Goal: Information Seeking & Learning: Learn about a topic

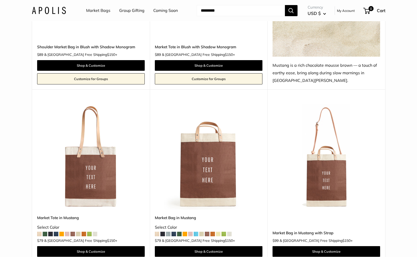
scroll to position [1338, 0]
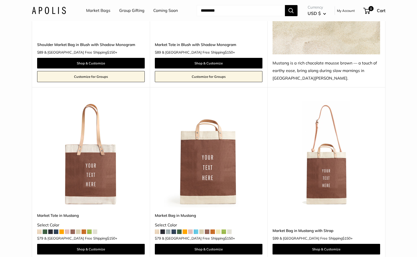
click at [167, 10] on link "Coming Soon" at bounding box center [165, 11] width 25 height 8
click at [94, 10] on link "Market Bags" at bounding box center [98, 11] width 24 height 8
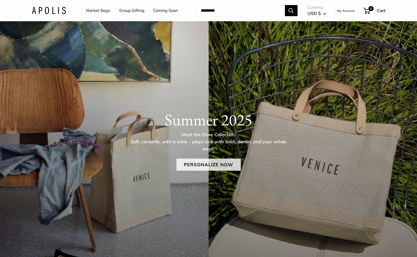
click at [217, 167] on link "Personalize Now" at bounding box center [208, 165] width 64 height 12
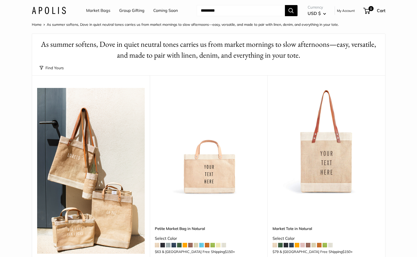
click at [62, 13] on img at bounding box center [49, 10] width 34 height 7
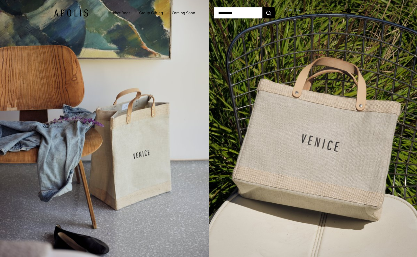
click at [134, 121] on div "4 / 7" at bounding box center [104, 128] width 209 height 257
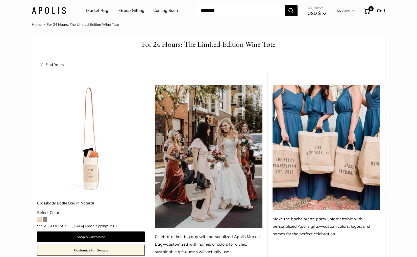
click at [49, 11] on img at bounding box center [49, 10] width 34 height 7
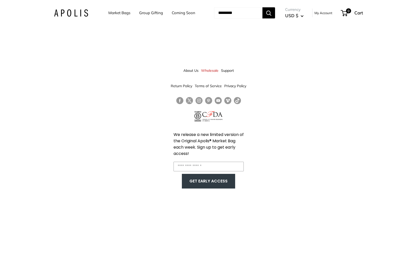
click at [127, 12] on link "Market Bags" at bounding box center [119, 12] width 22 height 7
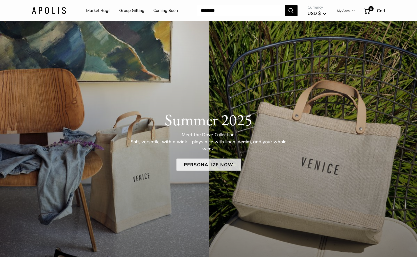
click at [216, 168] on link "Personalize Now" at bounding box center [208, 165] width 64 height 12
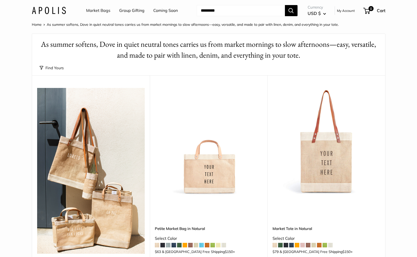
click at [125, 12] on link "Group Gifting" at bounding box center [131, 11] width 25 height 8
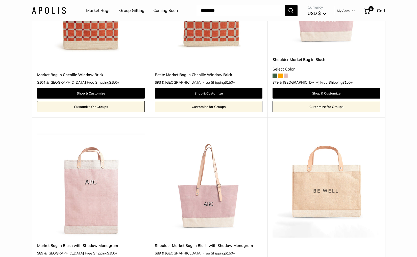
scroll to position [377, 0]
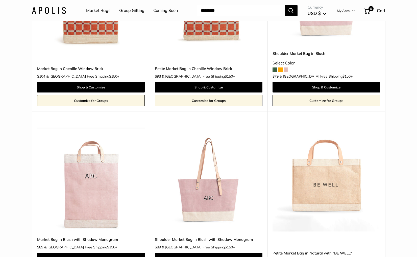
click at [0, 0] on img at bounding box center [0, 0] width 0 height 0
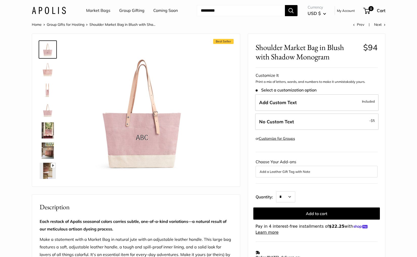
click at [125, 8] on link "Group Gifting" at bounding box center [131, 11] width 25 height 8
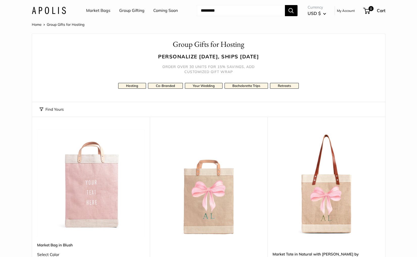
scroll to position [23, 0]
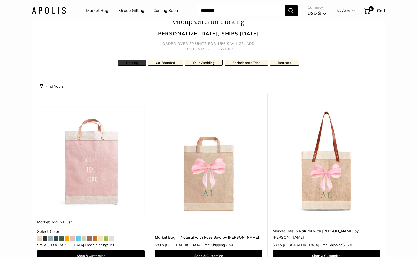
click at [138, 65] on link "Hosting" at bounding box center [132, 63] width 28 height 6
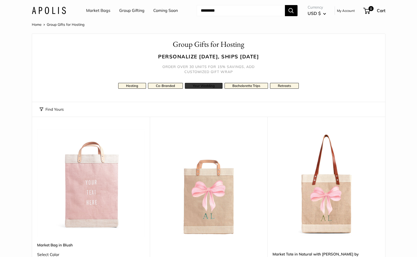
click at [194, 84] on link "Your Wedding" at bounding box center [204, 86] width 38 height 6
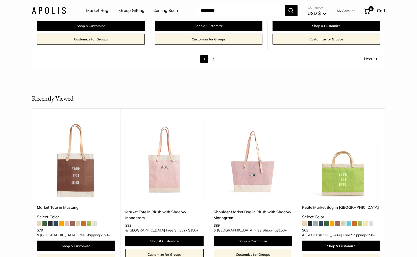
scroll to position [2938, 0]
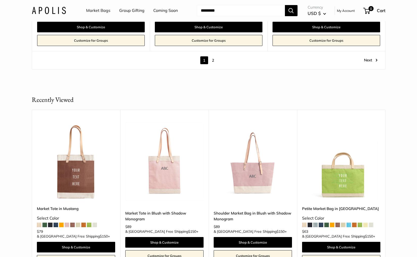
click at [214, 61] on link "2" at bounding box center [213, 60] width 8 height 8
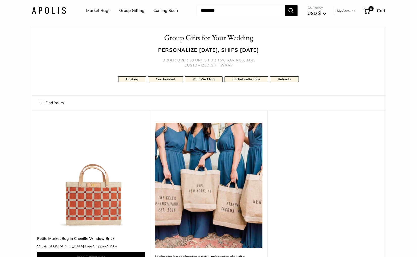
scroll to position [6, 0]
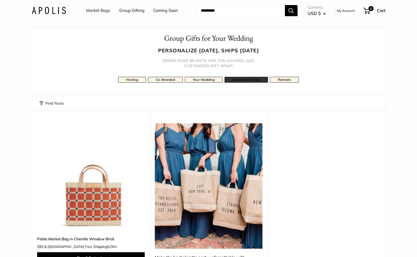
click at [237, 78] on link "Bachelorette Trips" at bounding box center [246, 80] width 43 height 6
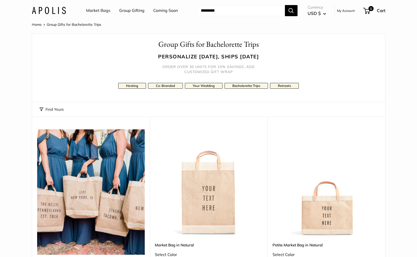
click at [92, 9] on link "Market Bags" at bounding box center [98, 11] width 24 height 8
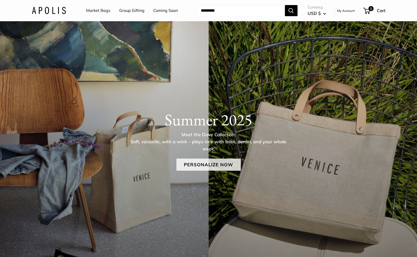
click at [220, 168] on link "Personalize Now" at bounding box center [208, 165] width 64 height 12
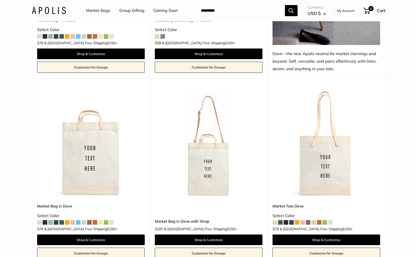
scroll to position [397, 0]
